Goal: Communication & Community: Ask a question

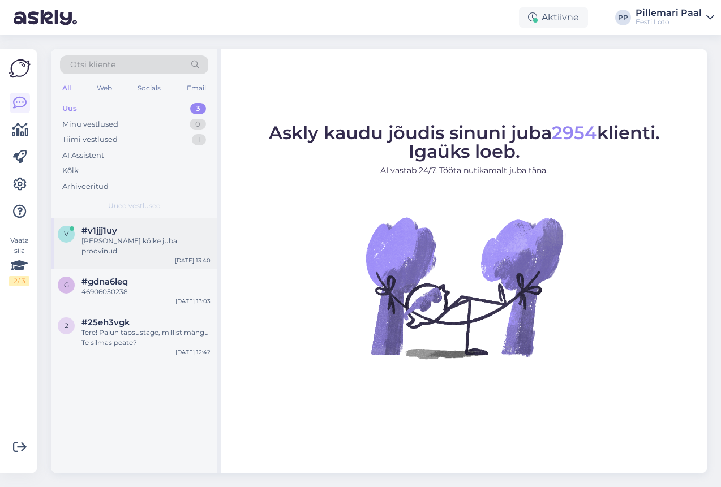
click at [149, 233] on div "#v1jjj1uy" at bounding box center [145, 231] width 129 height 10
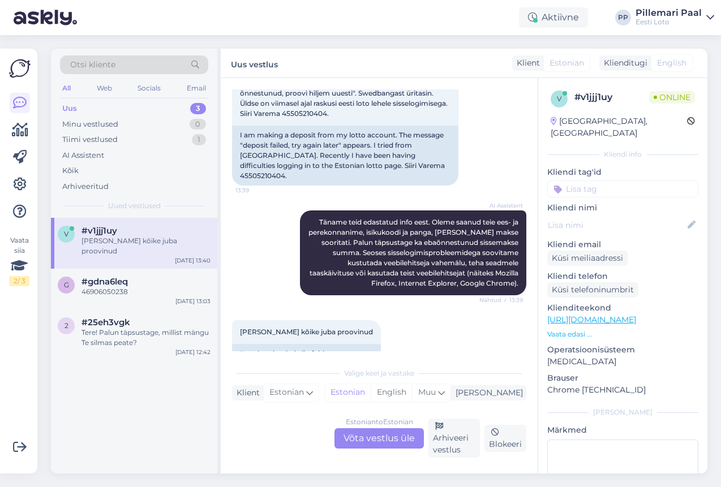
scroll to position [331, 0]
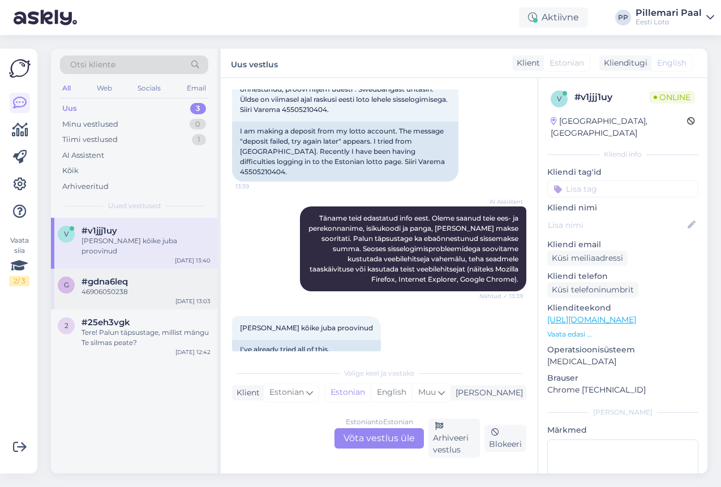
click at [125, 277] on span "#gdna6leq" at bounding box center [104, 282] width 46 height 10
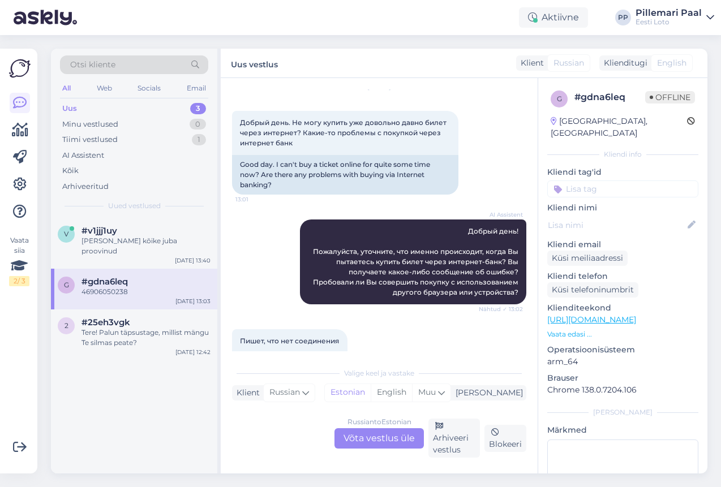
scroll to position [28, 0]
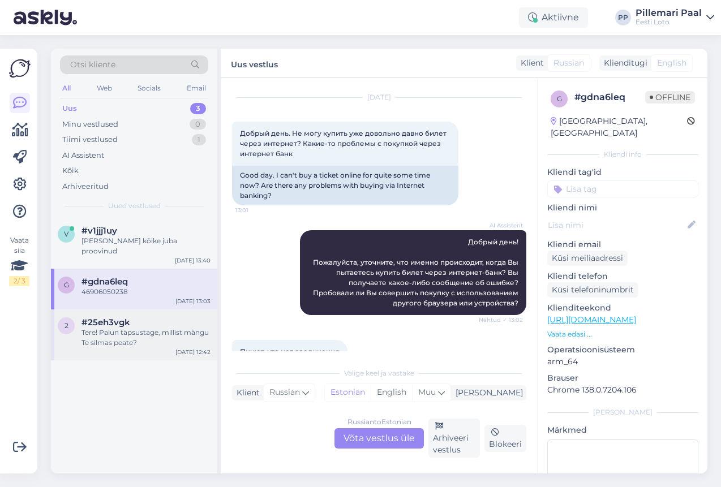
click at [131, 337] on div "Tere! Palun täpsustage, millist mängu Te silmas peate?" at bounding box center [145, 338] width 129 height 20
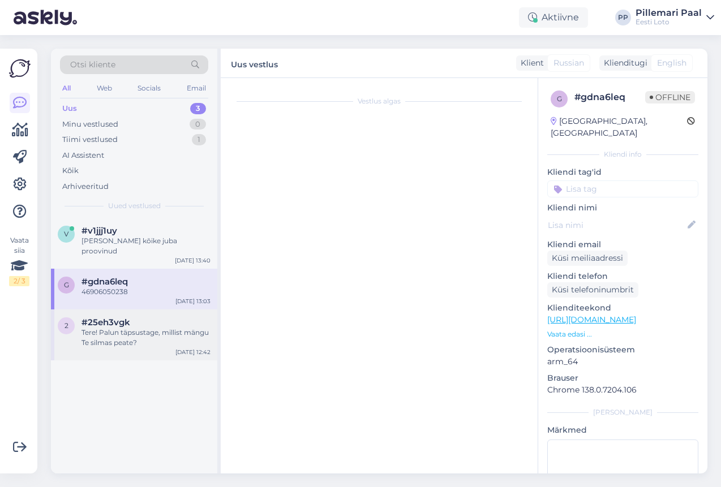
scroll to position [0, 0]
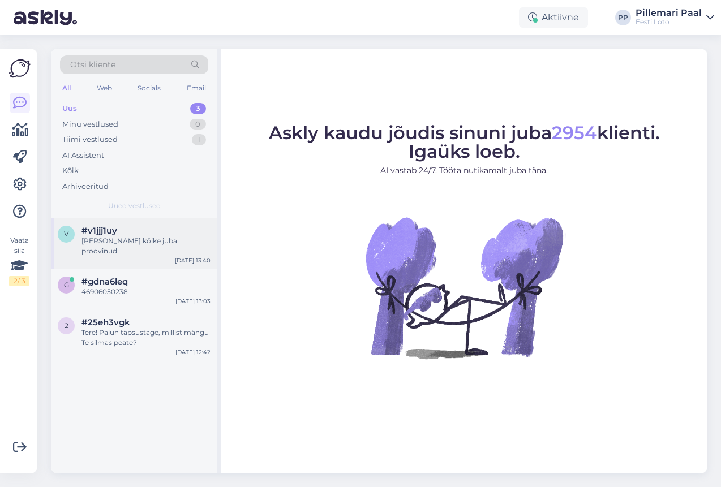
click at [144, 236] on div "[PERSON_NAME] kõike juba proovinud" at bounding box center [145, 246] width 129 height 20
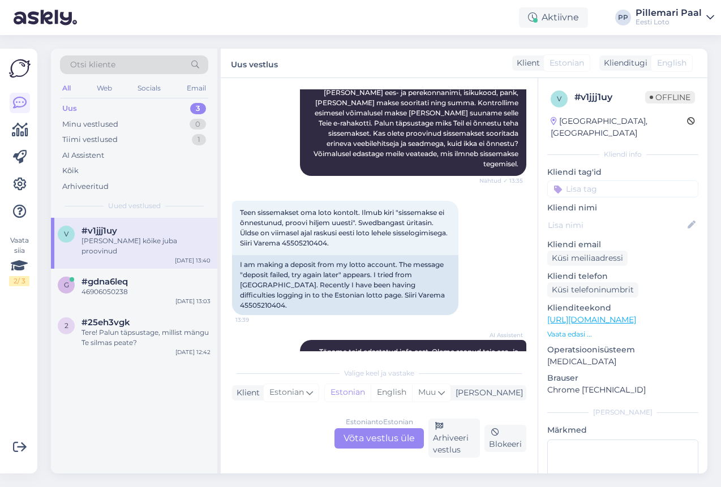
scroll to position [196, 0]
click at [363, 231] on span "Teen sissemakset oma loto kontolt. Ilmub kiri "sissemakse ei õnnestunud, proovi…" at bounding box center [344, 228] width 209 height 39
copy div "45505210404. 13:39"
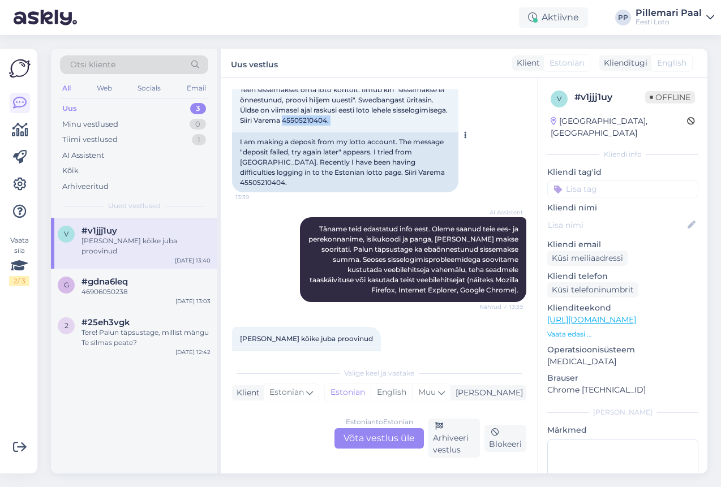
scroll to position [331, 0]
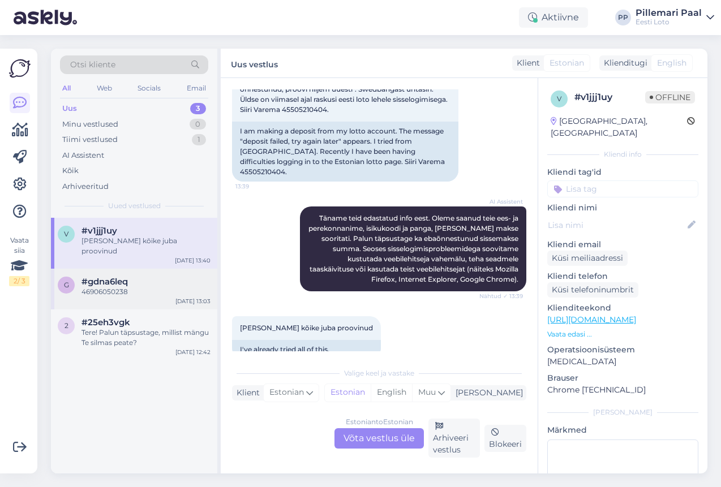
click at [118, 287] on div "46906050238" at bounding box center [145, 292] width 129 height 10
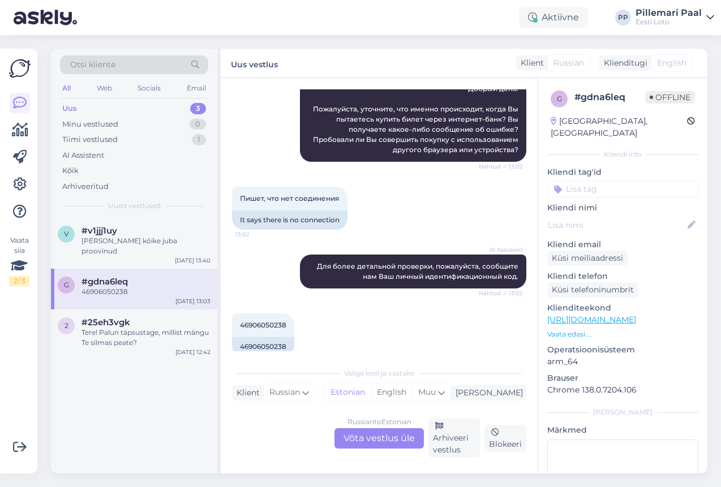
scroll to position [199, 0]
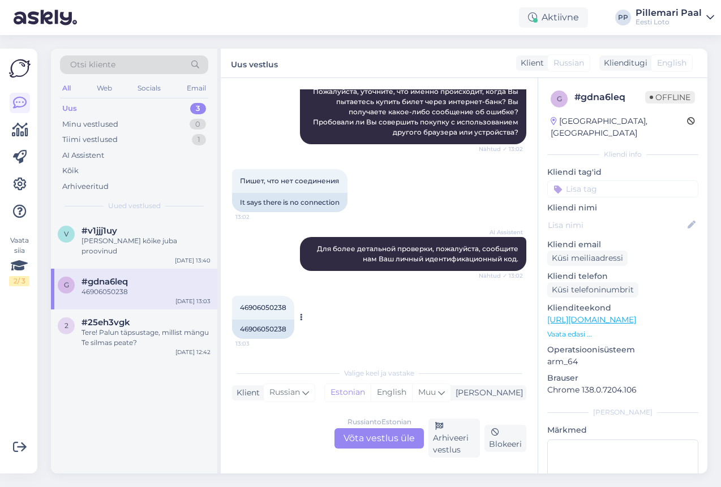
click at [274, 304] on span "46906050238" at bounding box center [263, 307] width 46 height 8
copy div "46906050238 13:03"
